Goal: Transaction & Acquisition: Purchase product/service

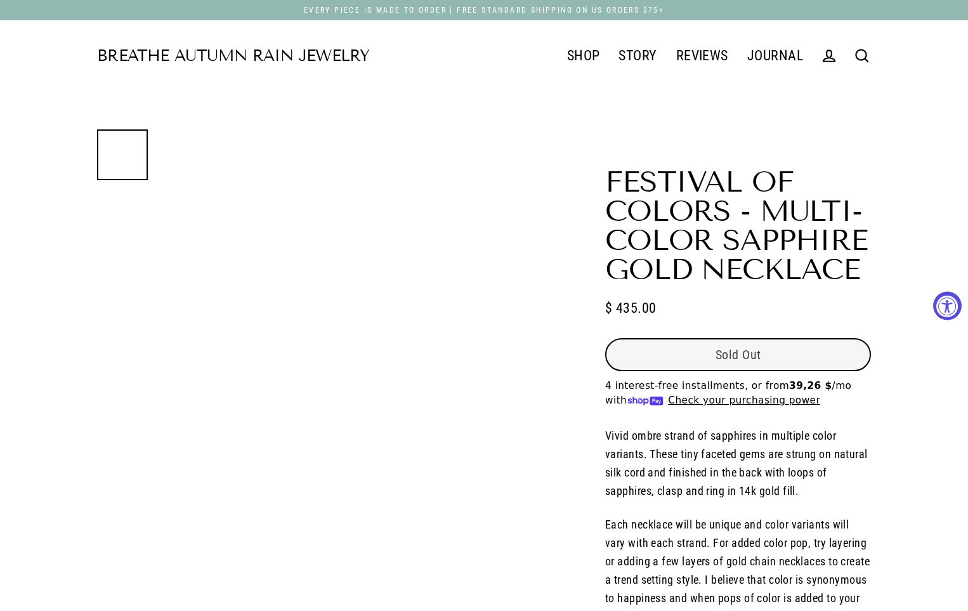
select select "3"
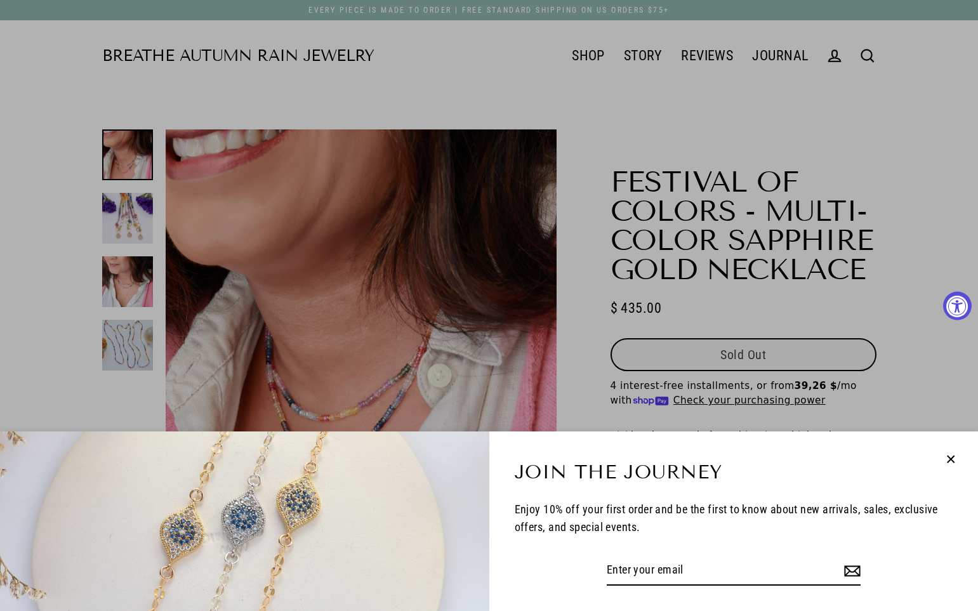
click at [950, 456] on icon "button" at bounding box center [950, 459] width 16 height 16
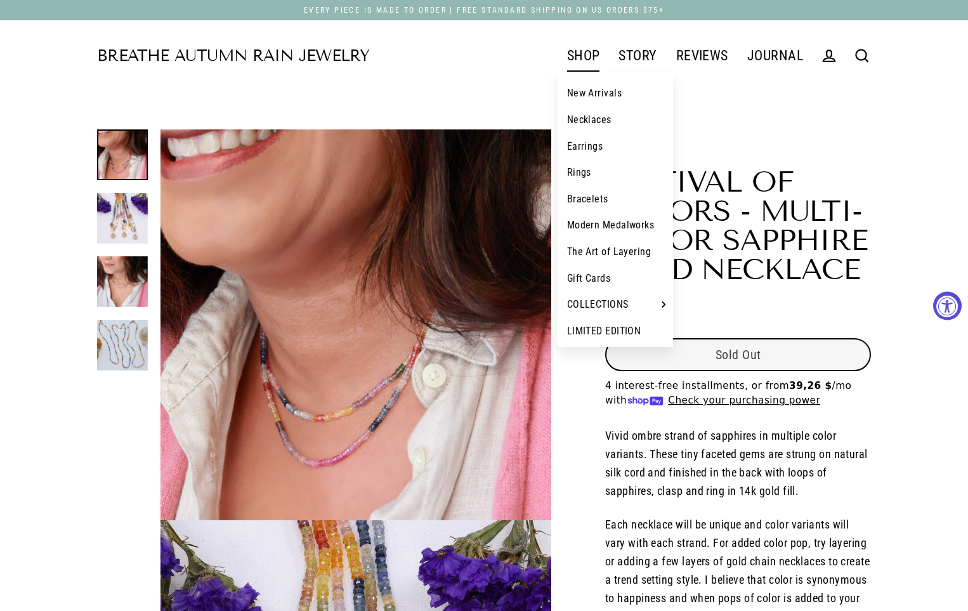
click at [586, 62] on link "SHOP" at bounding box center [584, 56] width 52 height 32
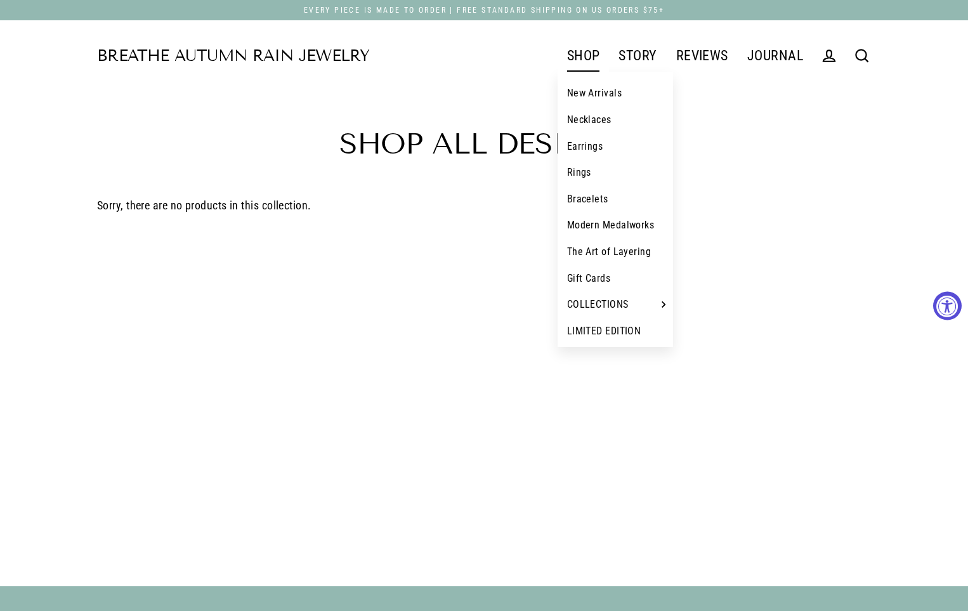
click at [596, 119] on link "Necklaces" at bounding box center [616, 120] width 116 height 27
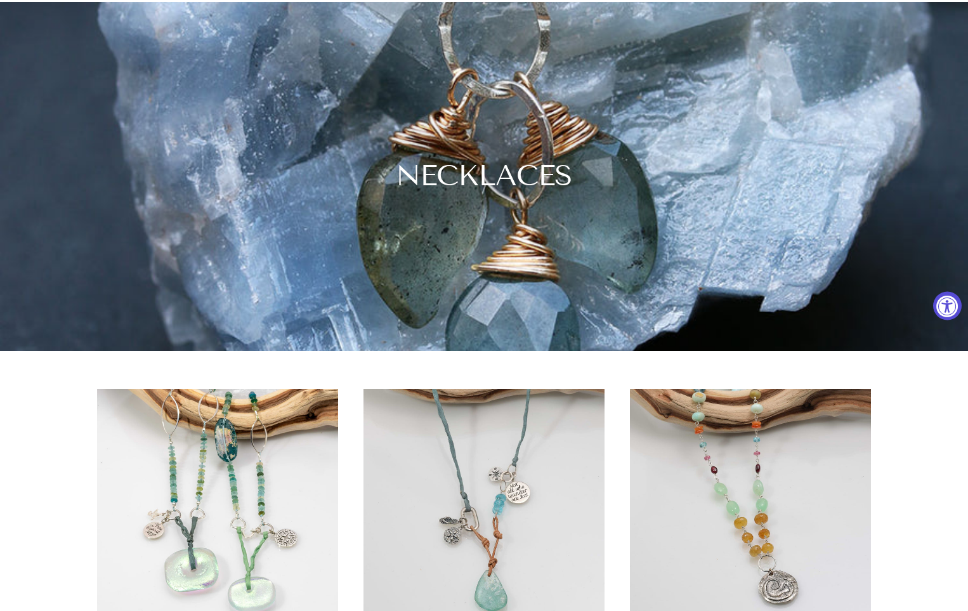
scroll to position [254, 0]
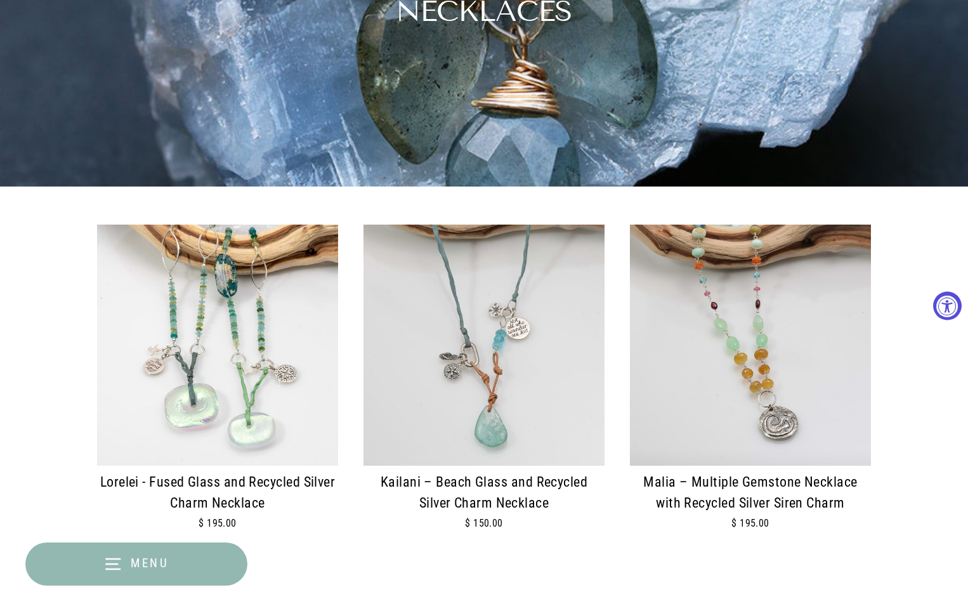
click at [523, 402] on img at bounding box center [484, 345] width 241 height 241
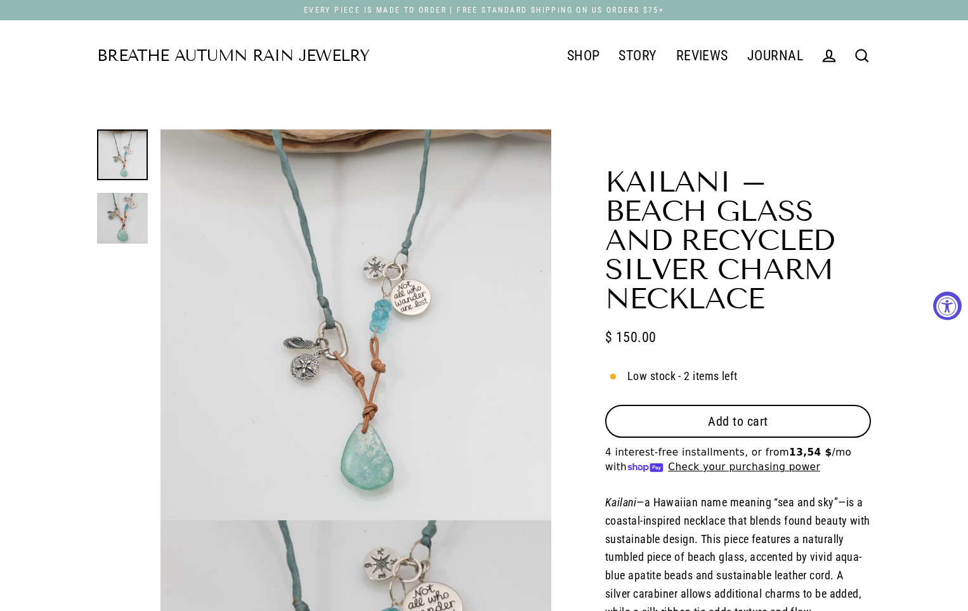
select select "3"
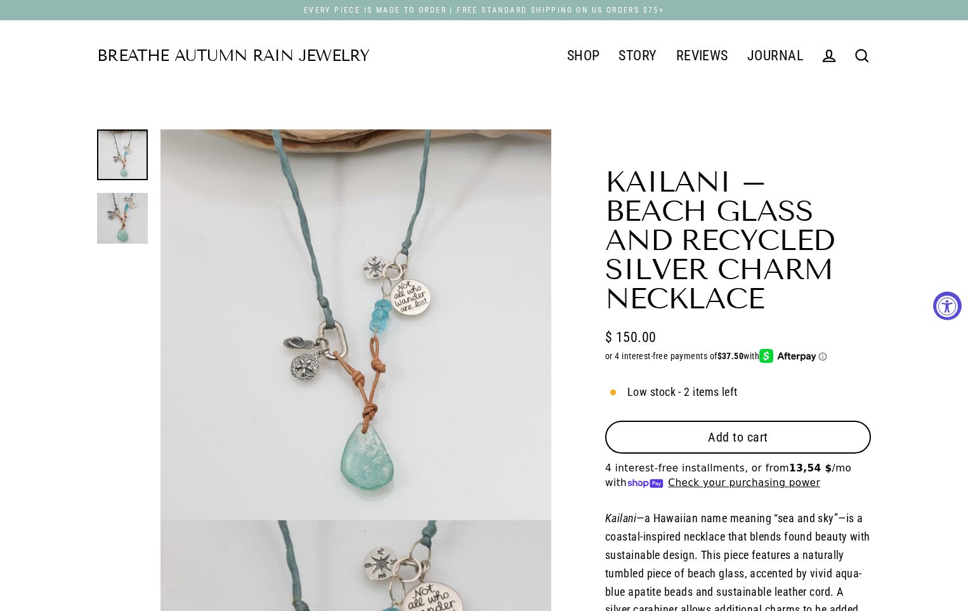
click at [778, 433] on button "Add to cart" at bounding box center [738, 437] width 266 height 33
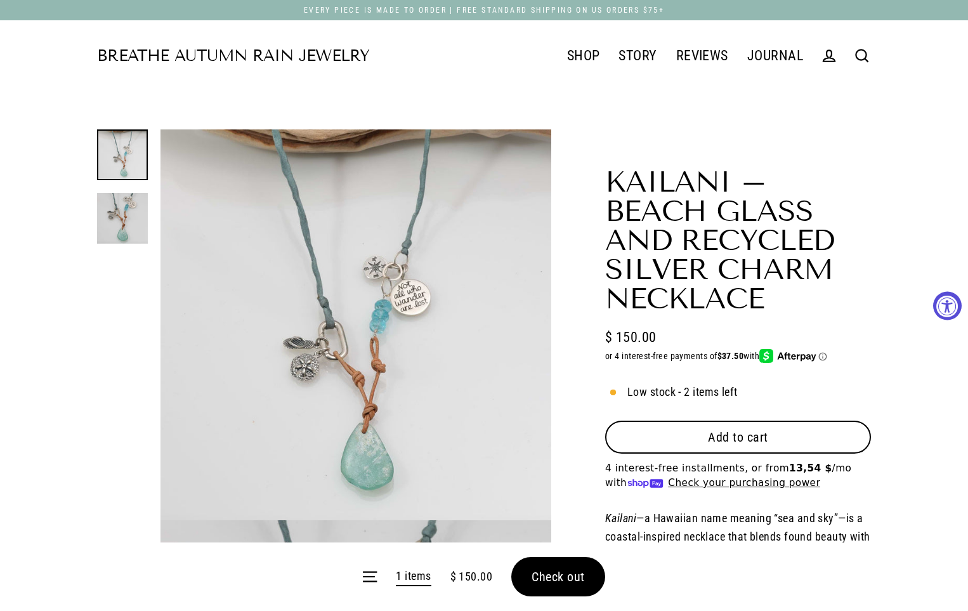
click at [577, 571] on form "Menu 1 items $ 150.00 Check out" at bounding box center [484, 576] width 968 height 69
click at [546, 576] on form "Menu 1 items $ 150.00 Check out" at bounding box center [484, 576] width 968 height 69
click at [710, 438] on span "Add to cart" at bounding box center [738, 437] width 60 height 15
drag, startPoint x: 571, startPoint y: 574, endPoint x: 564, endPoint y: 575, distance: 7.1
click at [570, 574] on form "Menu 2 items $ 300.00 Check out" at bounding box center [484, 576] width 968 height 69
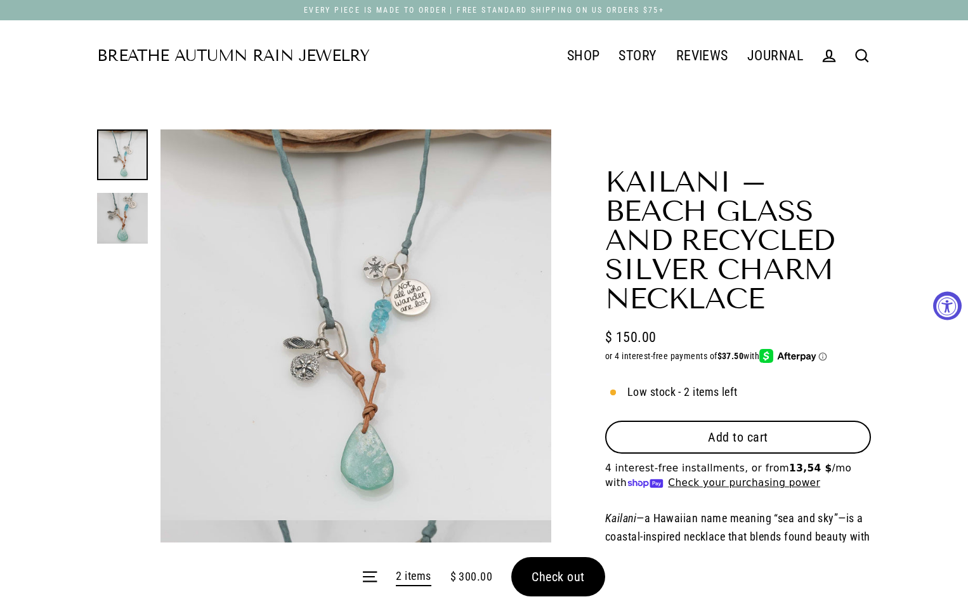
click at [561, 575] on form "Menu 2 items $ 300.00 Check out" at bounding box center [484, 576] width 968 height 69
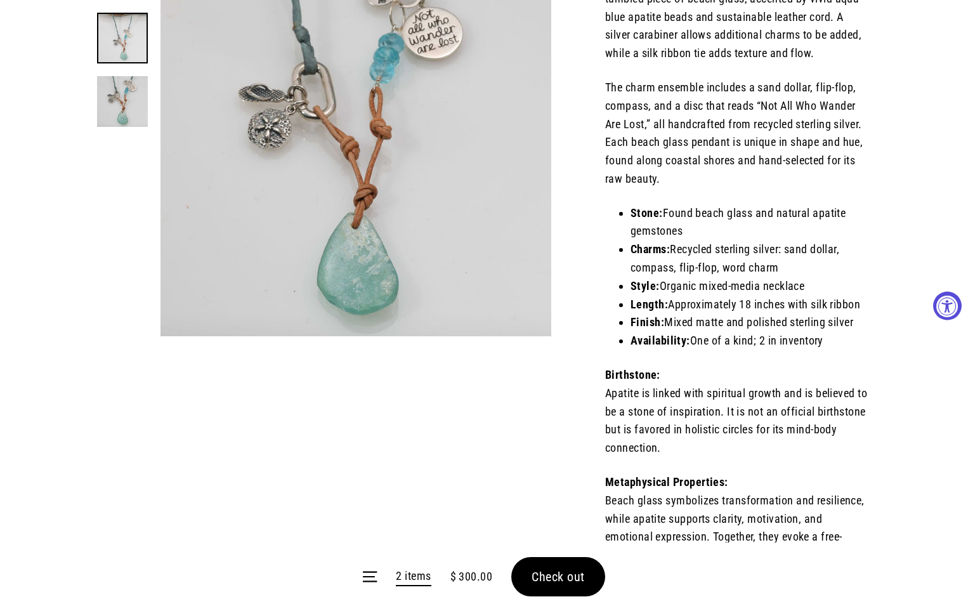
scroll to position [888, 0]
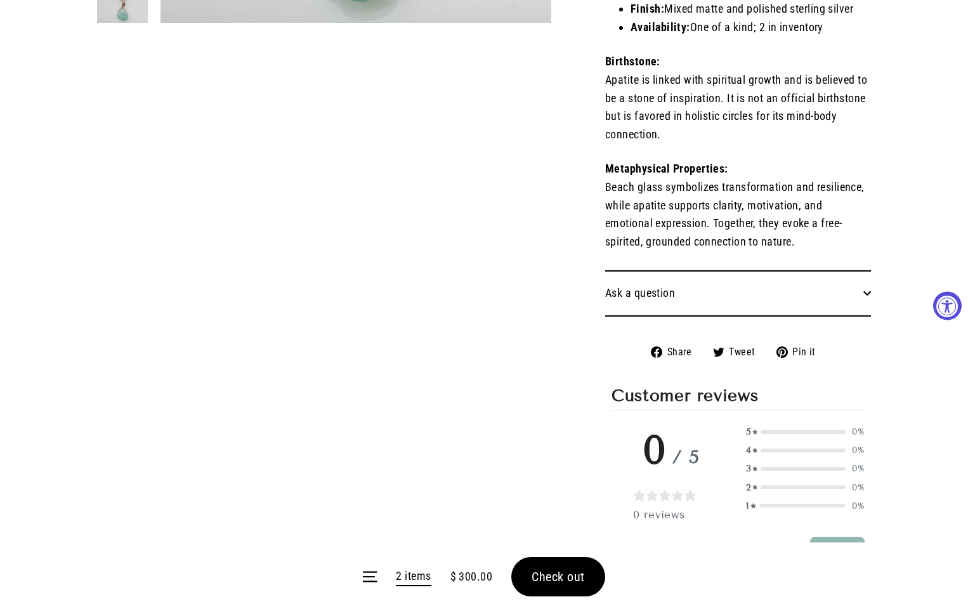
click at [547, 575] on form "Menu 2 items $ 300.00 Check out" at bounding box center [484, 576] width 968 height 69
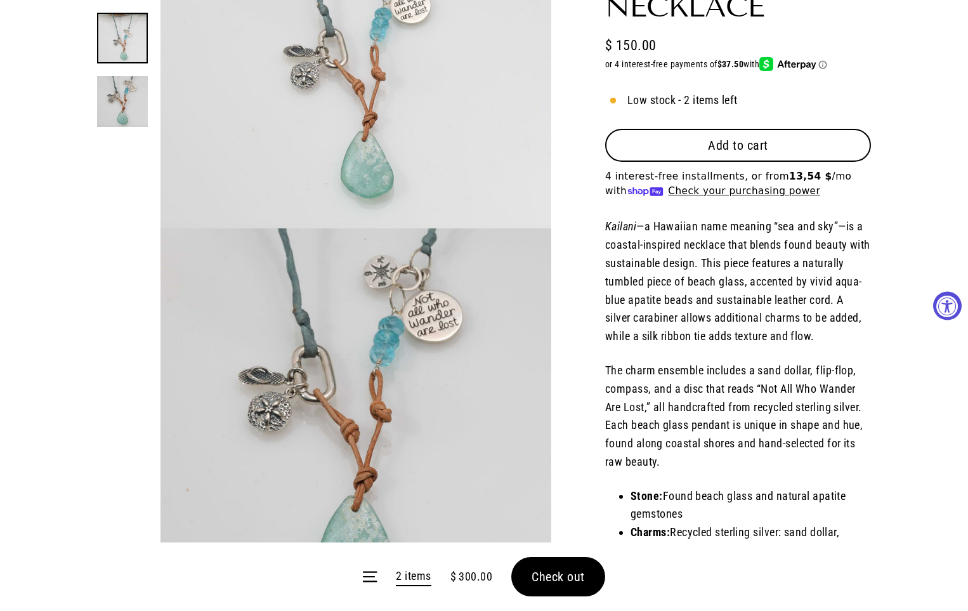
scroll to position [63, 0]
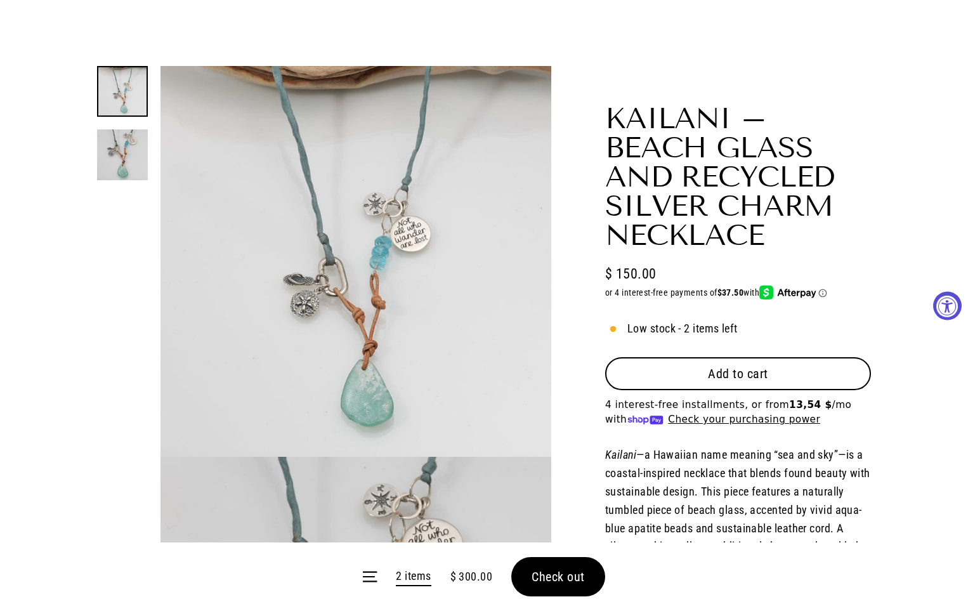
click at [726, 378] on span "Add to cart" at bounding box center [738, 373] width 60 height 15
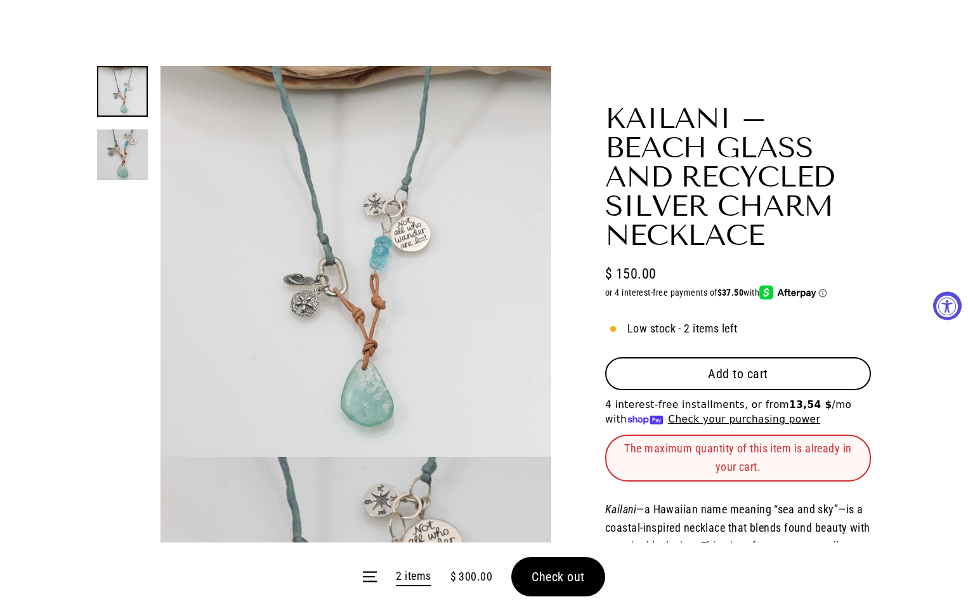
click at [566, 575] on span "Check out" at bounding box center [558, 576] width 53 height 15
